Goal: Find specific page/section: Find specific page/section

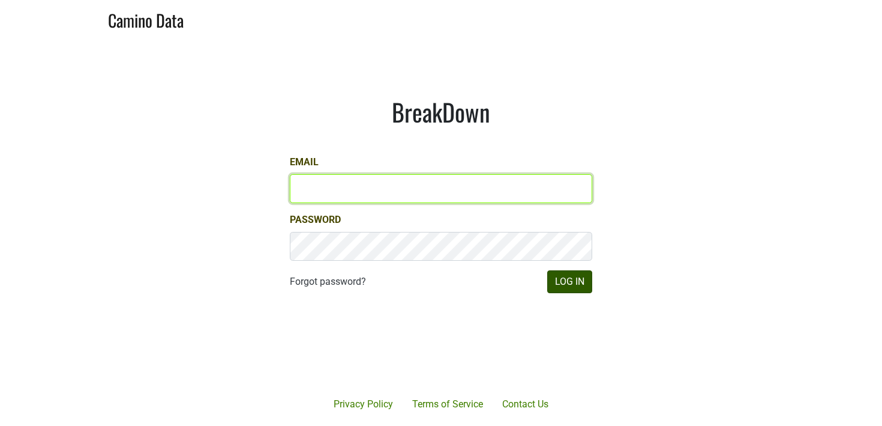
type input "[PERSON_NAME][EMAIL_ADDRESS][DOMAIN_NAME]"
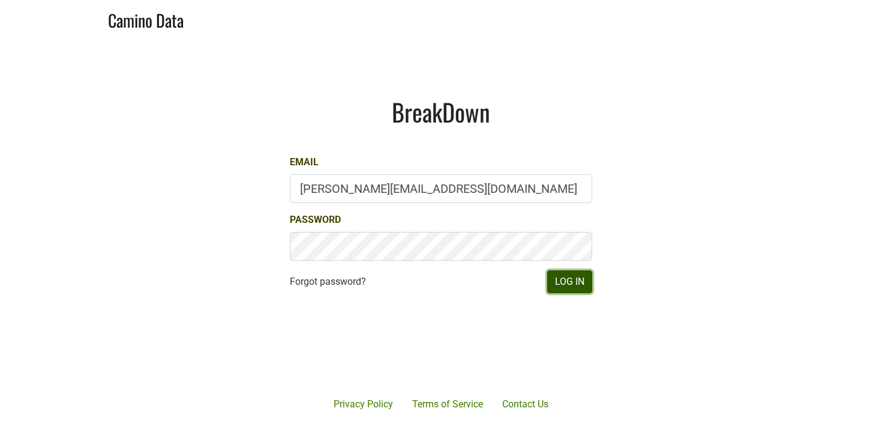
click at [568, 289] on button "Log In" at bounding box center [569, 281] width 45 height 23
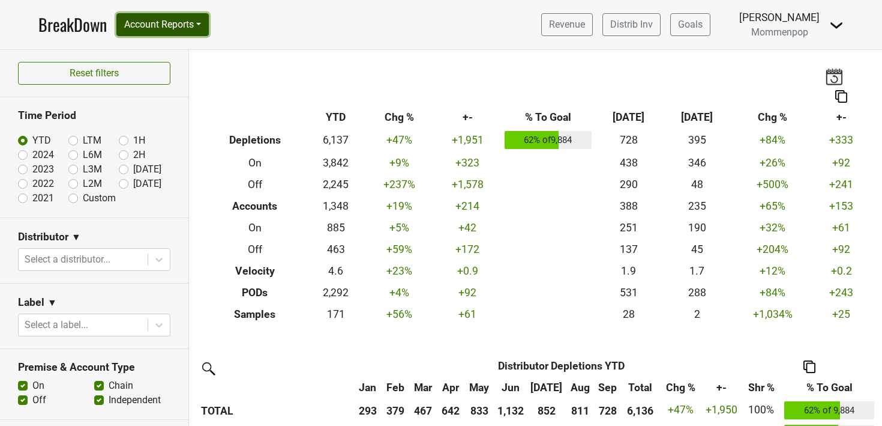
click at [195, 22] on button "Account Reports" at bounding box center [162, 24] width 92 height 23
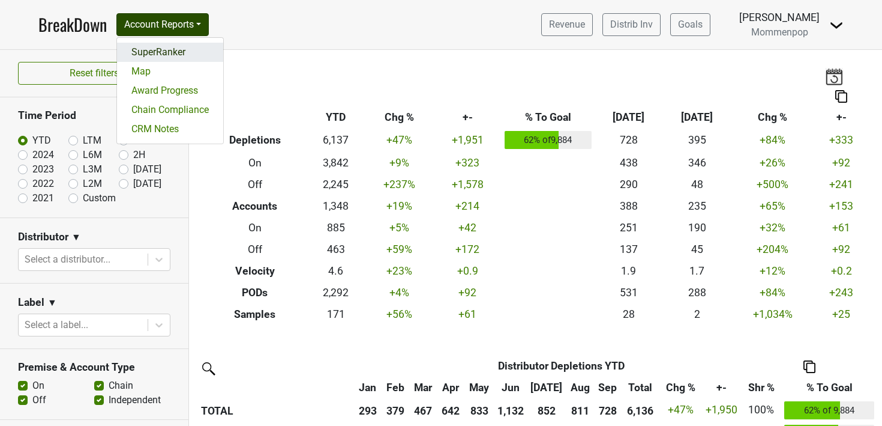
click at [182, 47] on link "SuperRanker" at bounding box center [170, 52] width 106 height 19
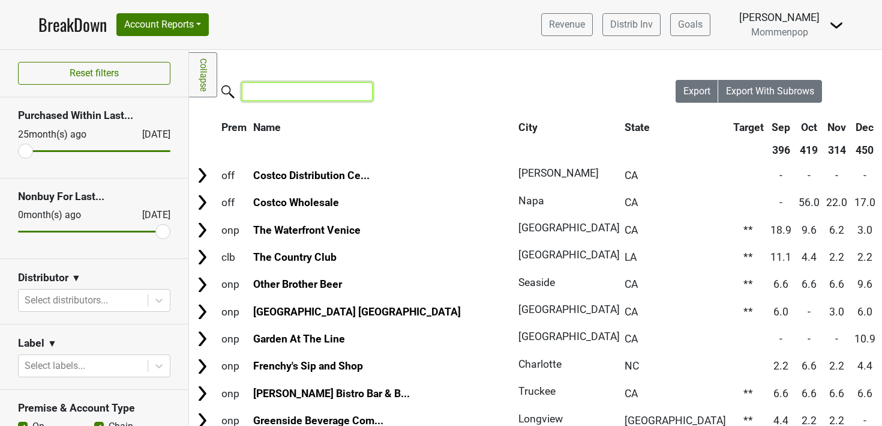
click at [292, 98] on input "search" at bounding box center [307, 91] width 131 height 19
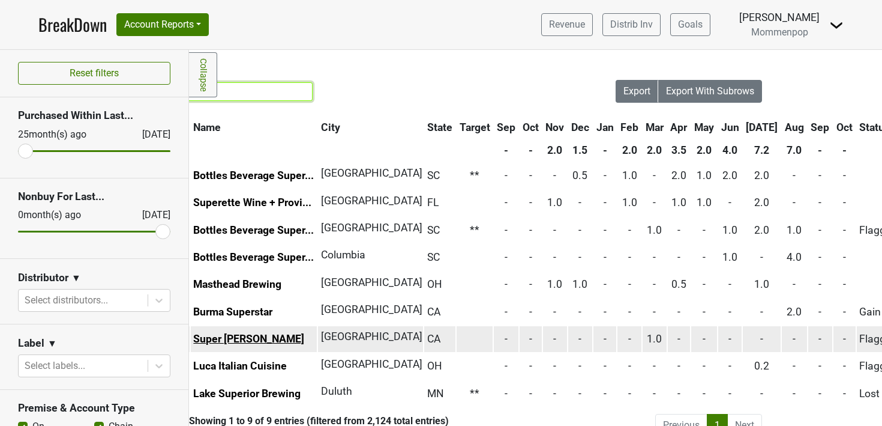
scroll to position [0, 62]
type input "super"
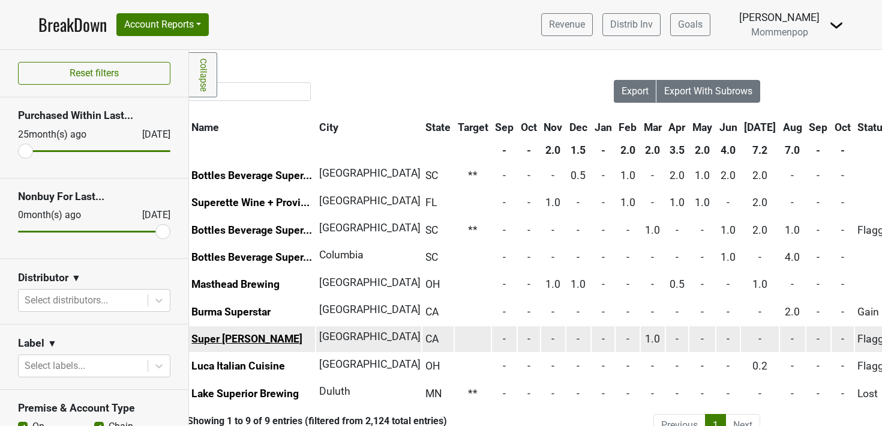
click at [233, 340] on link "Super [PERSON_NAME]" at bounding box center [246, 339] width 111 height 12
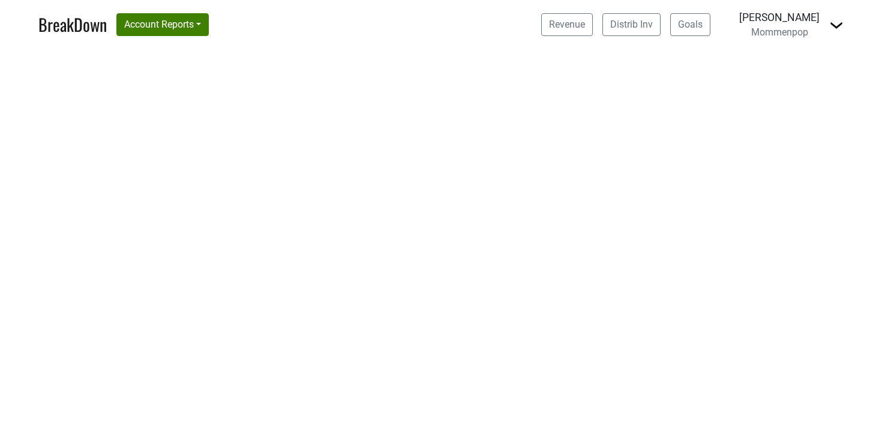
select select "CA"
